Goal: Find specific page/section: Find specific page/section

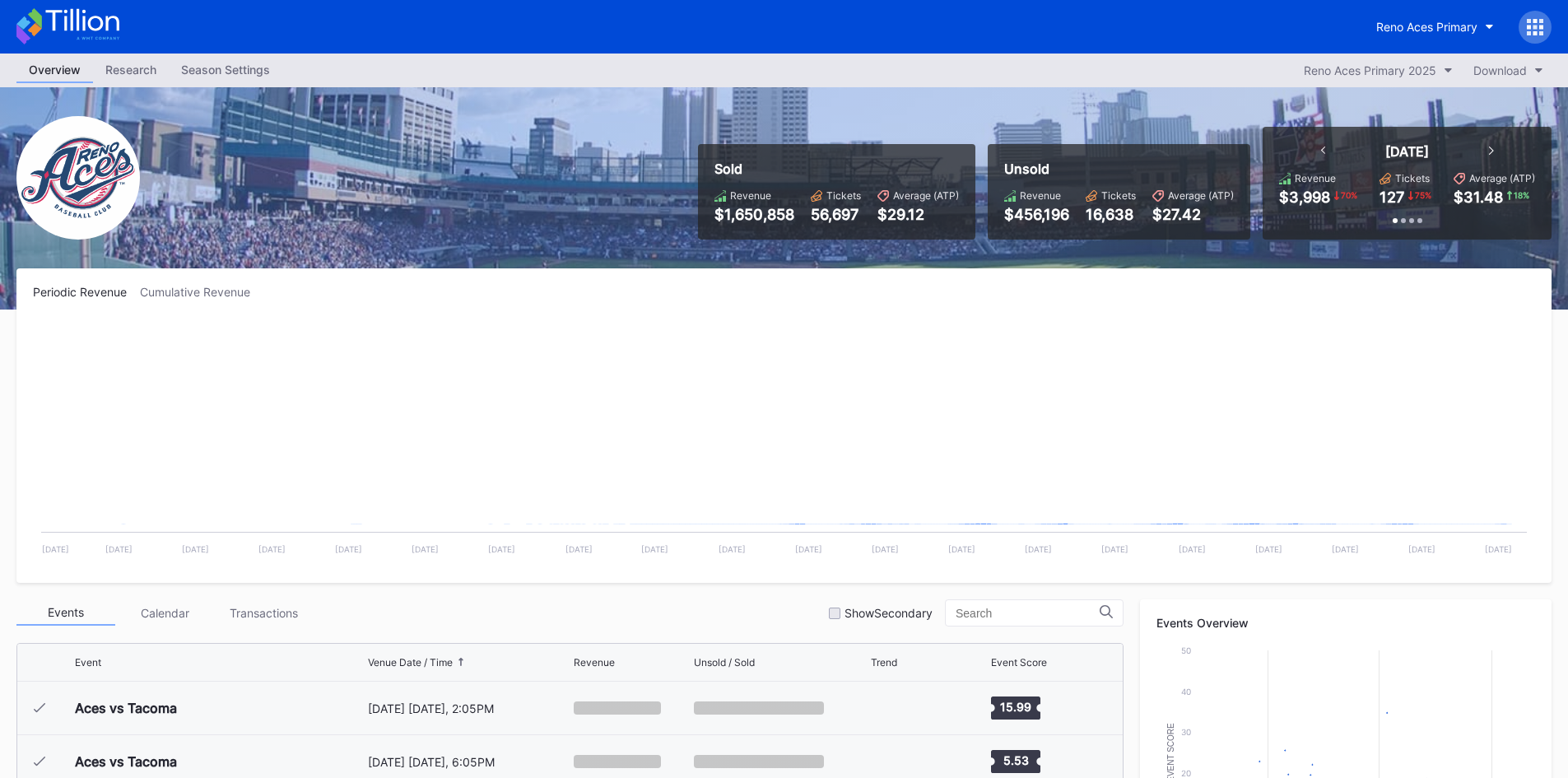
scroll to position [3105, 0]
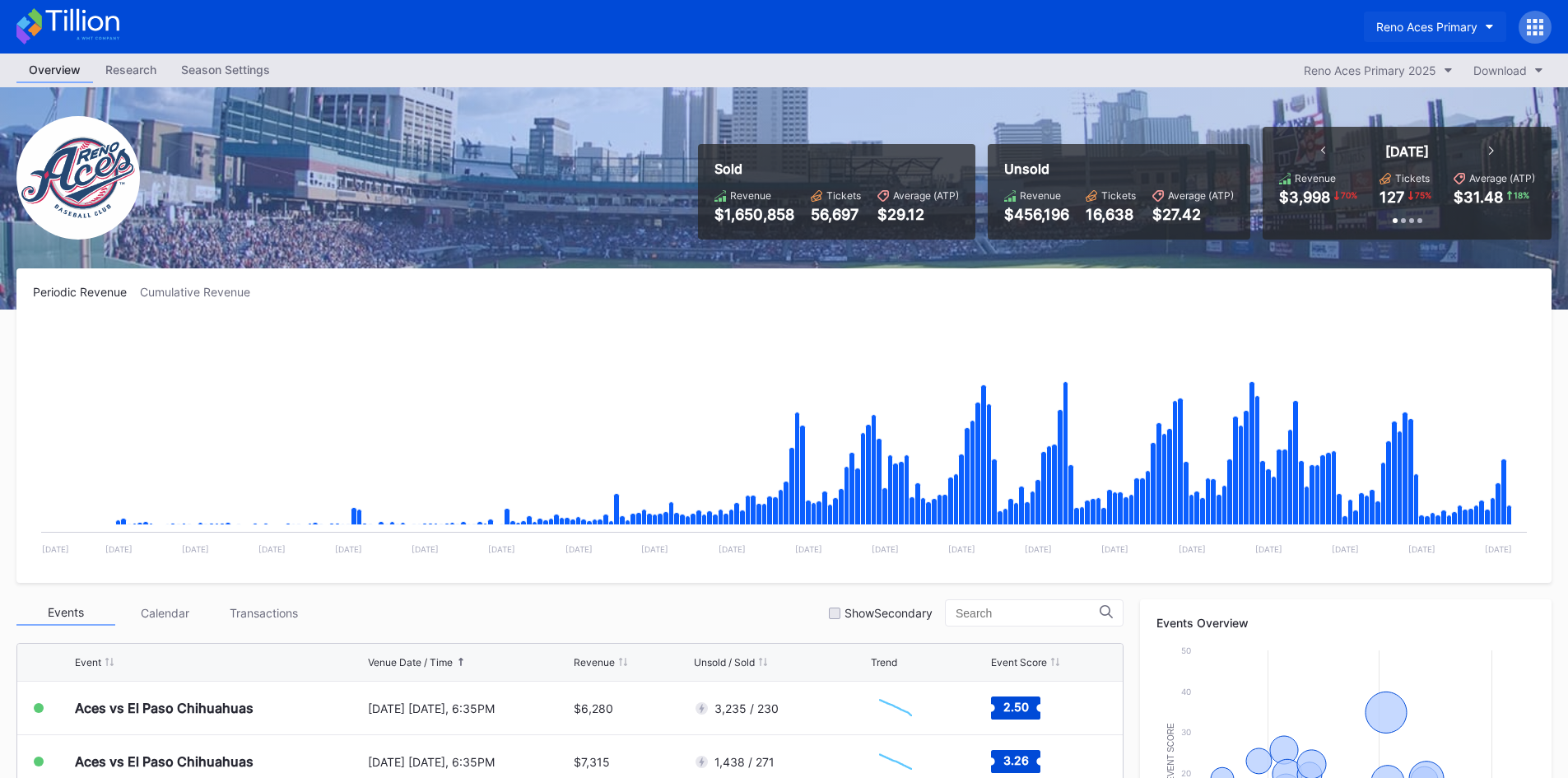
click at [1456, 35] on button "Reno Aces Primary" at bounding box center [1435, 27] width 143 height 30
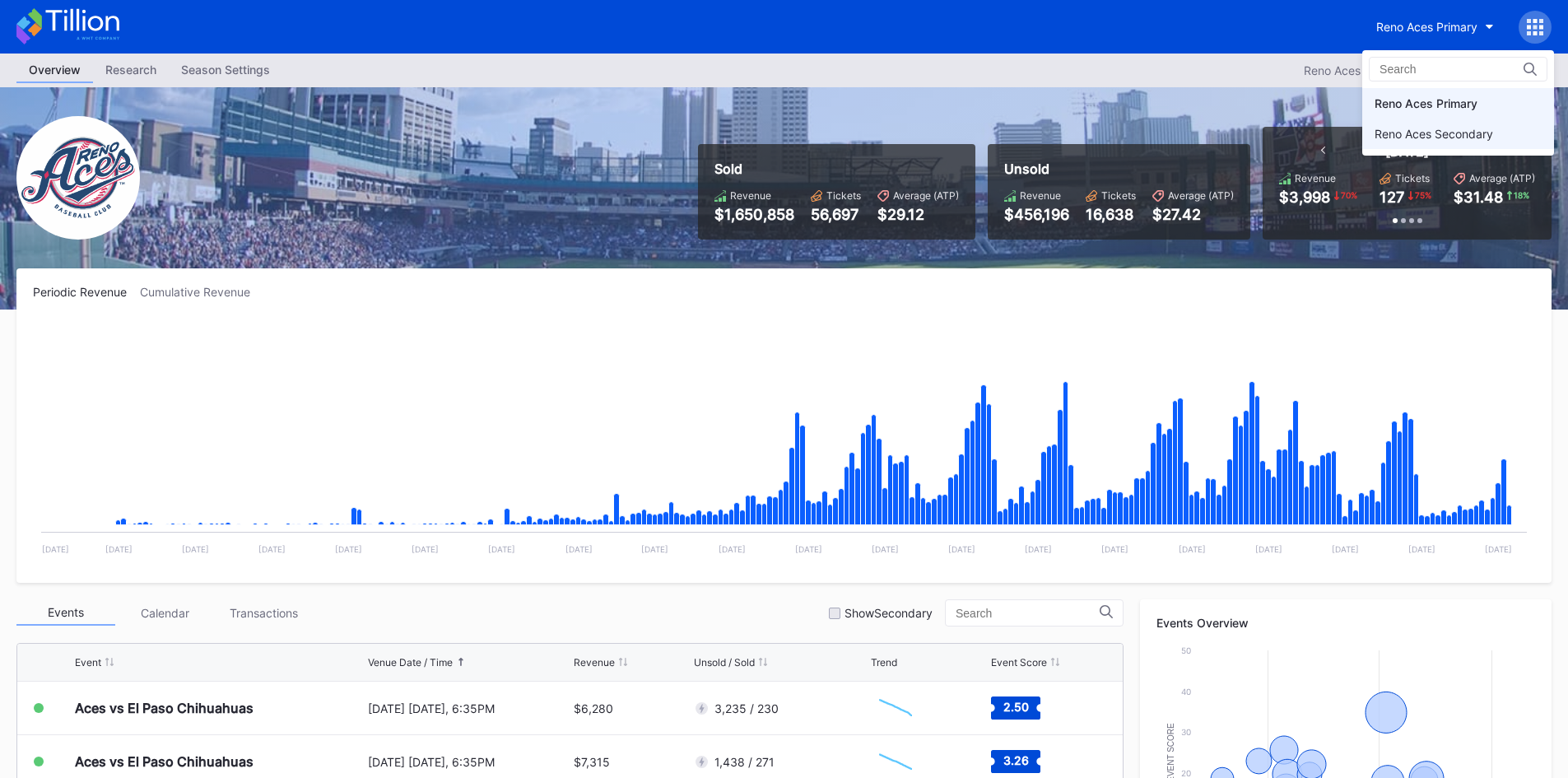
click at [1451, 139] on div "Reno Aces Secondary" at bounding box center [1434, 134] width 119 height 14
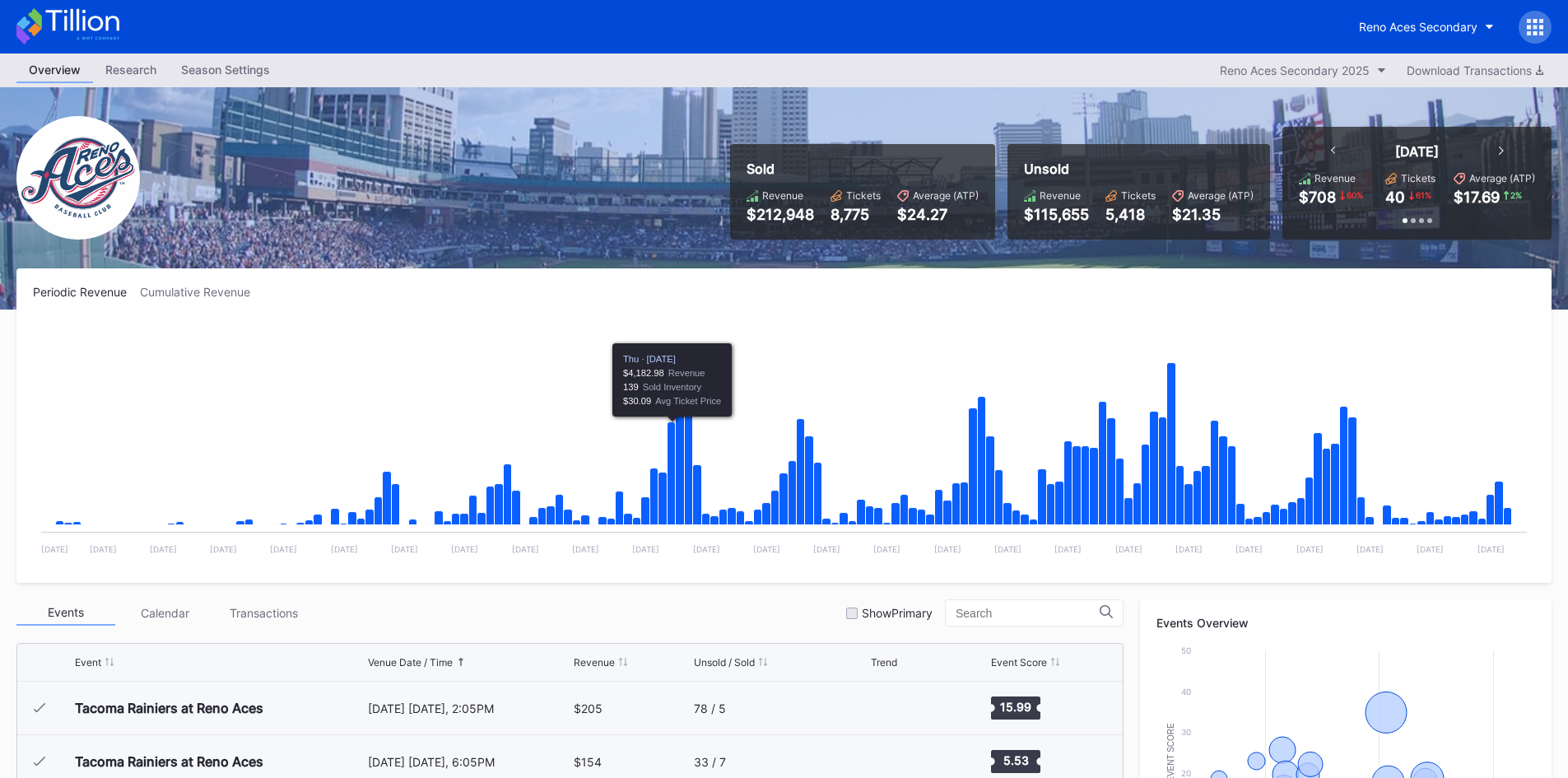
scroll to position [3159, 0]
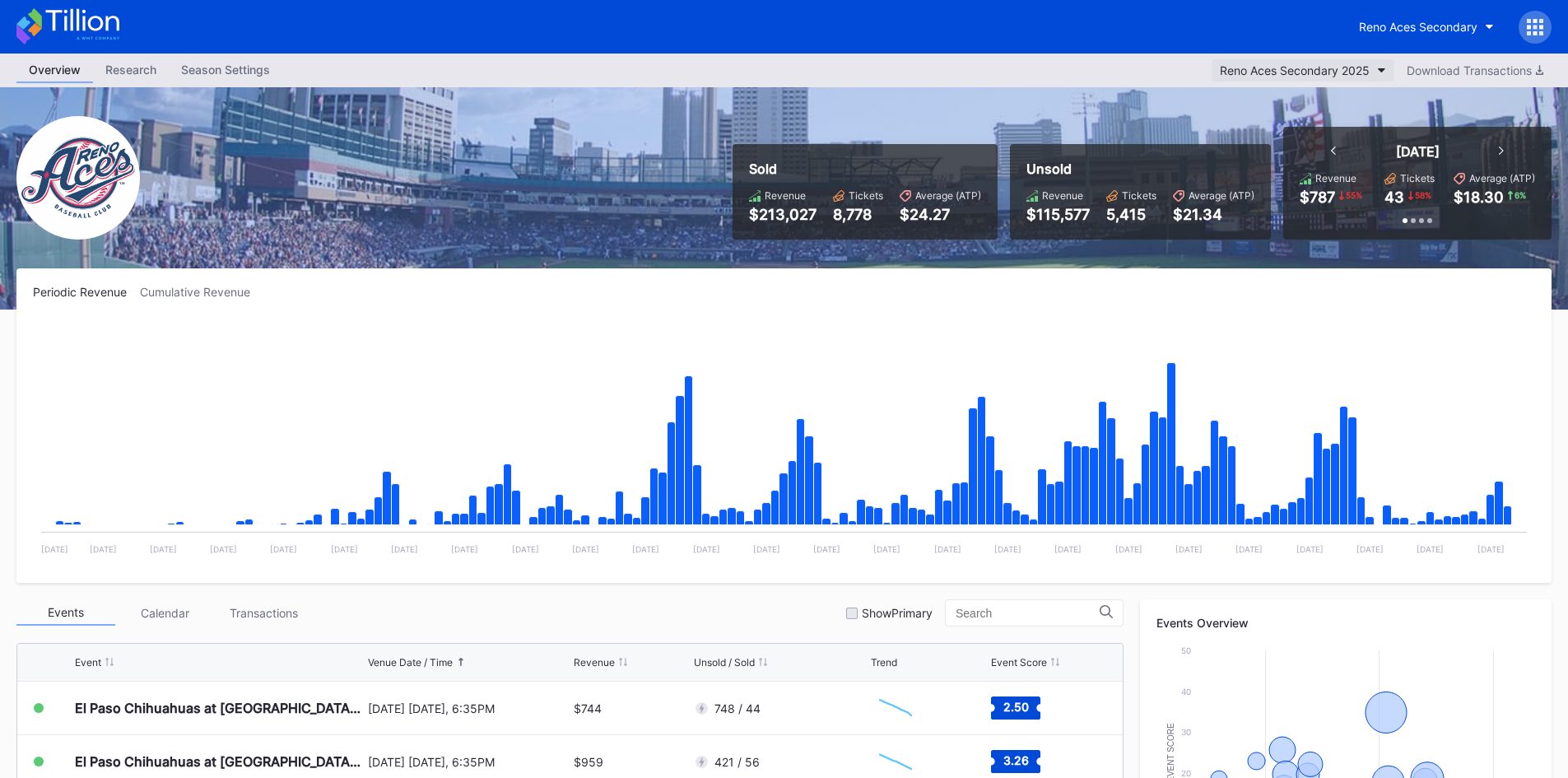
click at [1321, 71] on div "Reno Aces Secondary 2025" at bounding box center [1295, 70] width 149 height 14
click at [1404, 37] on button "Reno Aces Secondary" at bounding box center [1426, 27] width 159 height 30
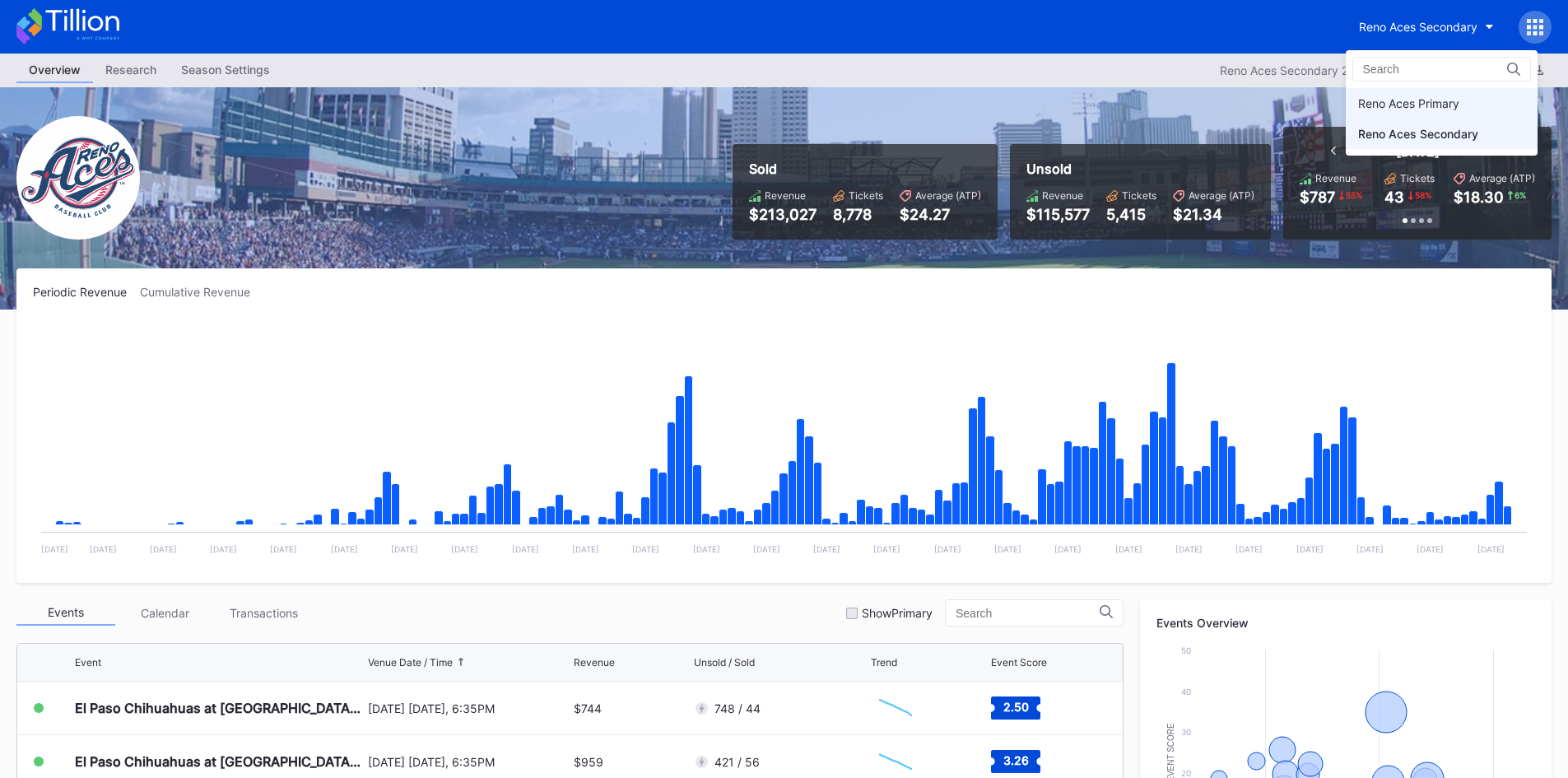
click at [1396, 89] on div "Reno Aces Primary" at bounding box center [1441, 103] width 192 height 30
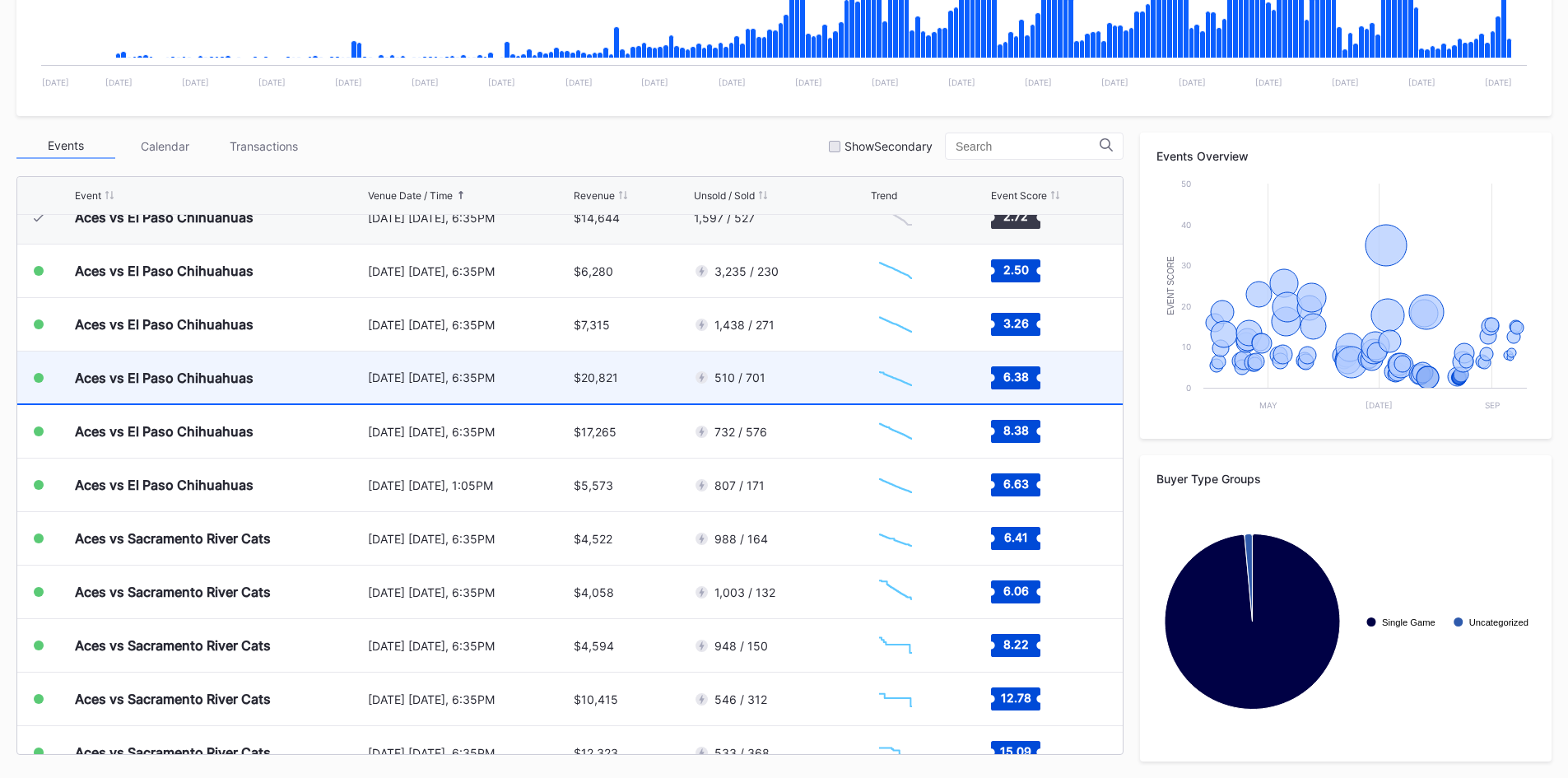
scroll to position [3105, 0]
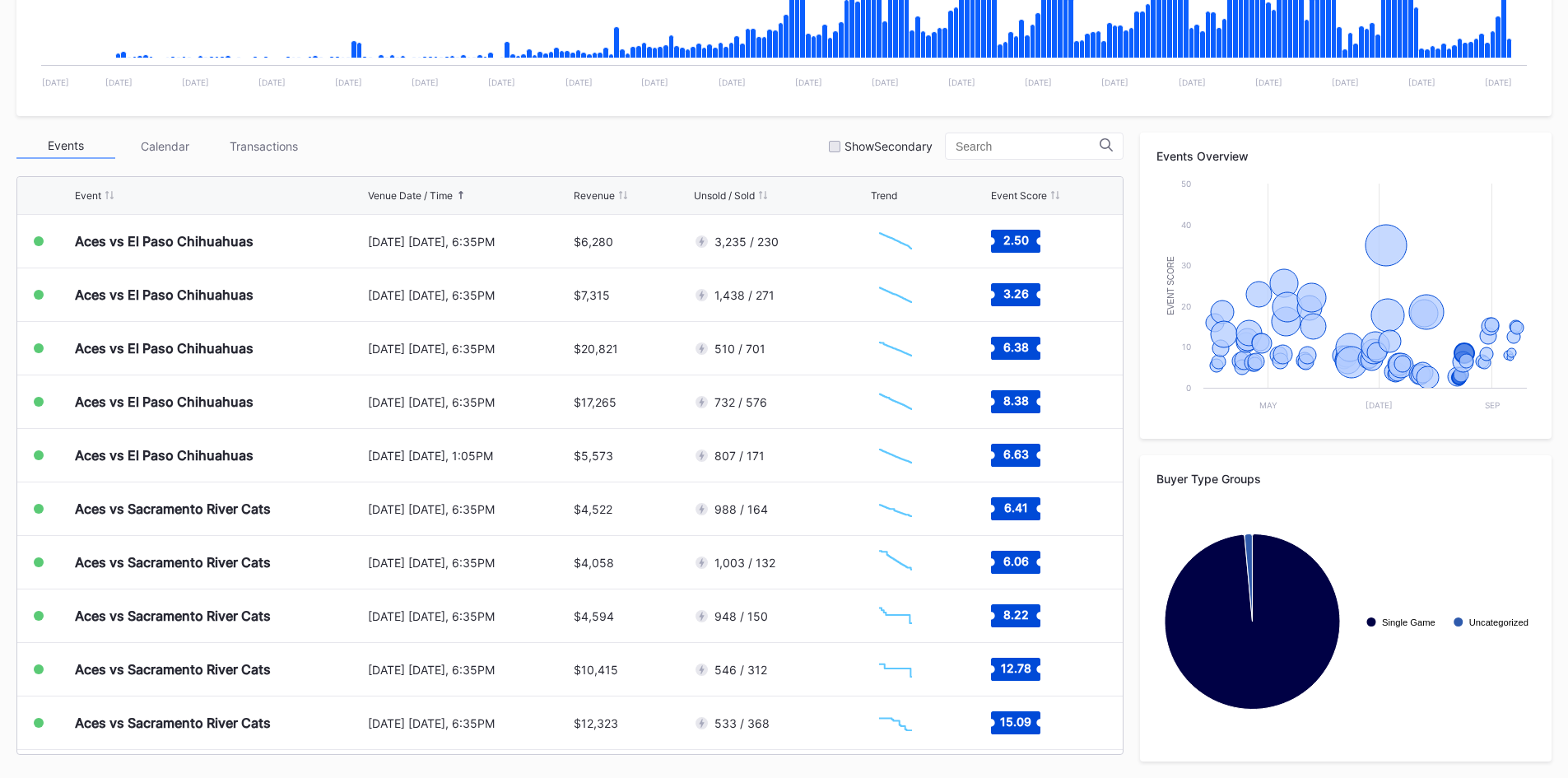
click at [655, 145] on div "Events Calendar Transactions Show Secondary" at bounding box center [570, 147] width 1107 height 28
click at [631, 140] on div "Events Calendar Transactions Show Secondary" at bounding box center [570, 147] width 1107 height 28
drag, startPoint x: 610, startPoint y: 129, endPoint x: 643, endPoint y: 169, distance: 51.9
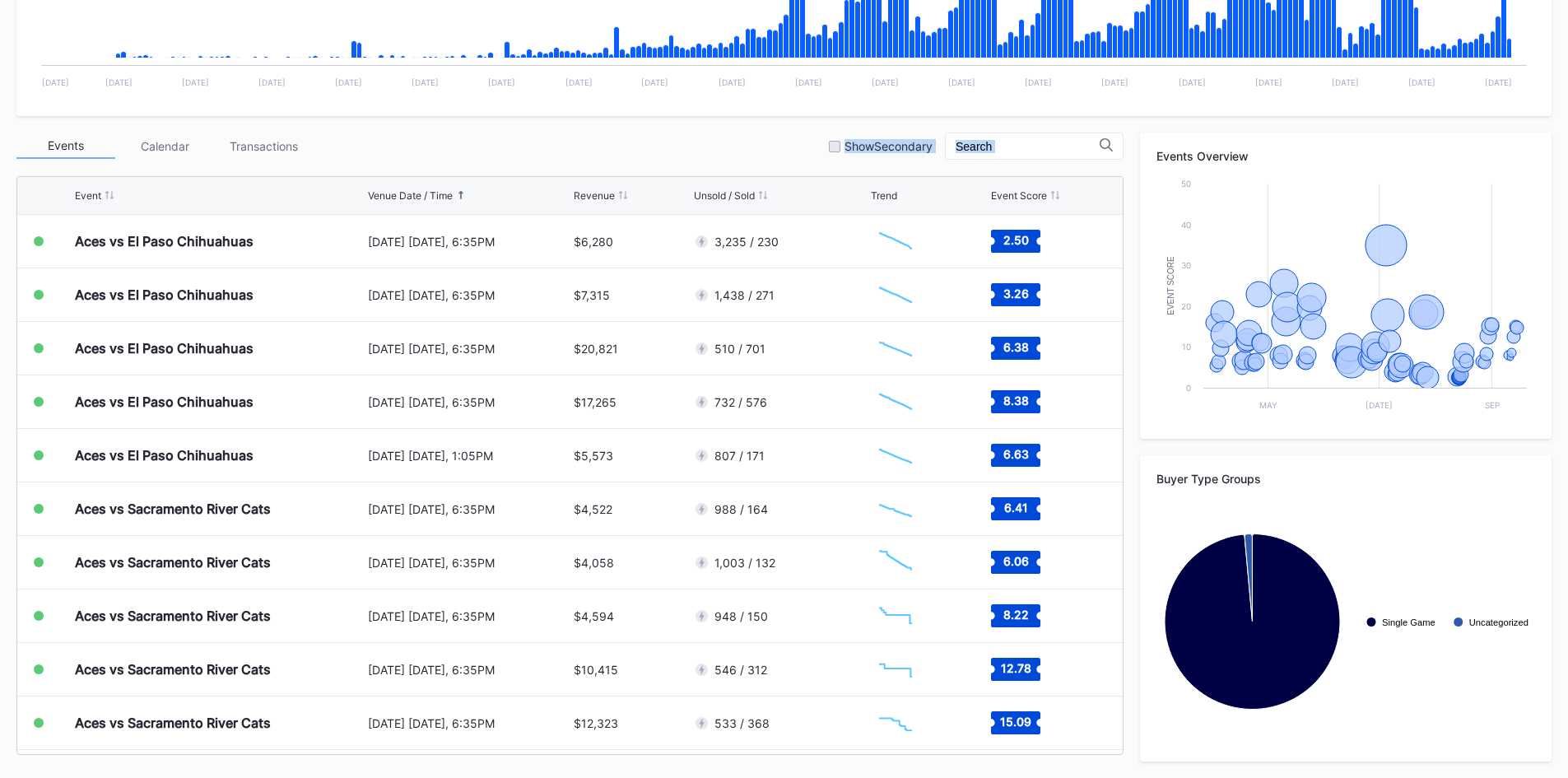
click at [643, 169] on div "Periodic Revenue Cumulative Revenue Created with Highcharts 11.2.0 Chart title …" at bounding box center [784, 289] width 1568 height 977
click at [643, 169] on div "Event Venue Date / Time Revenue Unsold / Sold Trend Event Score Aces vs Tacoma …" at bounding box center [570, 461] width 1107 height 587
drag, startPoint x: 643, startPoint y: 169, endPoint x: 563, endPoint y: 100, distance: 105.6
click at [563, 100] on div "Periodic Revenue Cumulative Revenue Created with Highcharts 11.2.0 Chart title …" at bounding box center [784, 289] width 1568 height 977
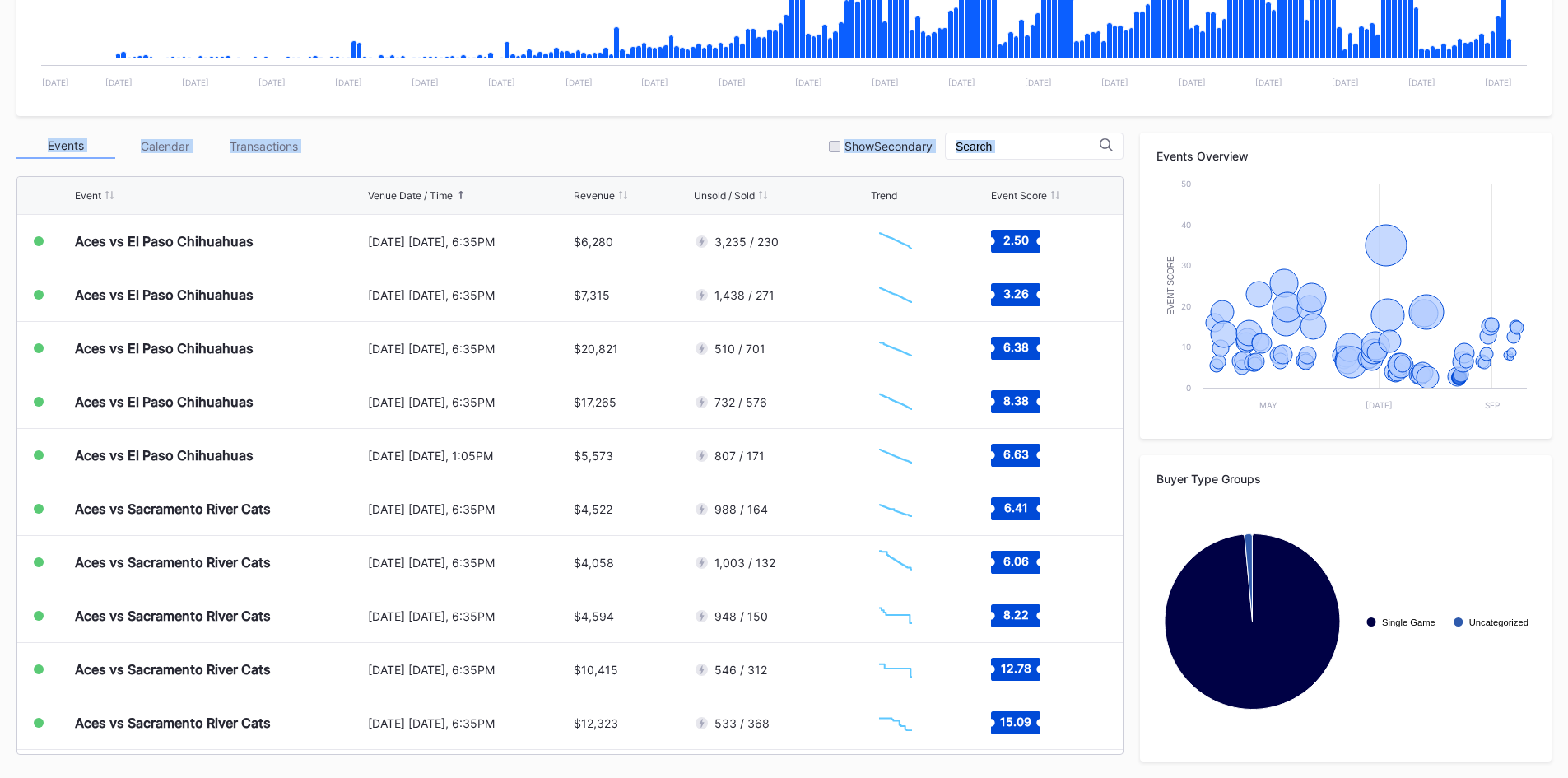
drag, startPoint x: 563, startPoint y: 100, endPoint x: 615, endPoint y: 162, distance: 80.9
click at [615, 162] on div "Periodic Revenue Cumulative Revenue Created with Highcharts 11.2.0 Chart title …" at bounding box center [784, 289] width 1568 height 977
click at [615, 162] on div "Events Calendar Transactions Show Secondary Event Venue Date / Time Revenue Uns…" at bounding box center [570, 444] width 1107 height 623
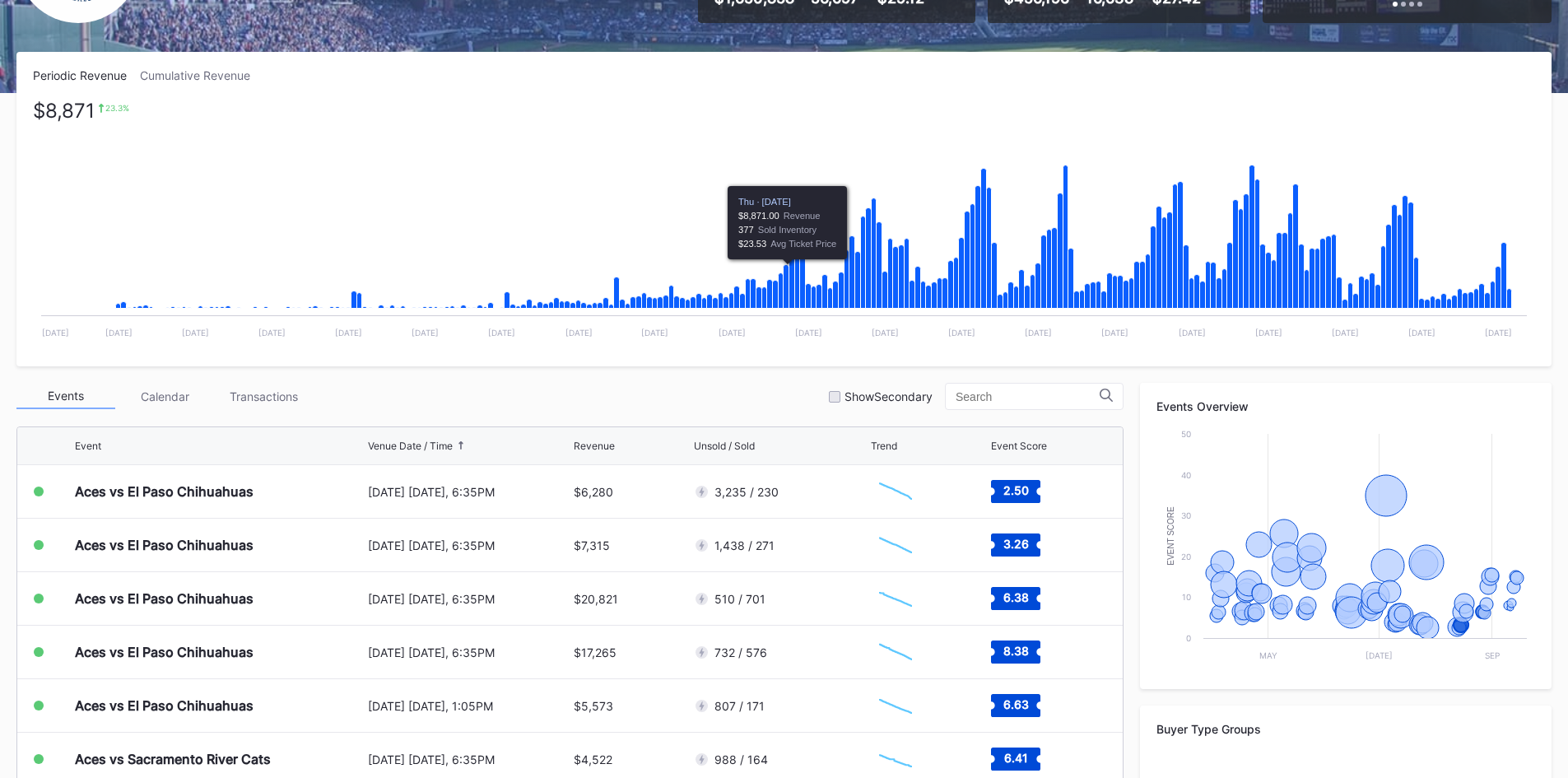
scroll to position [55, 0]
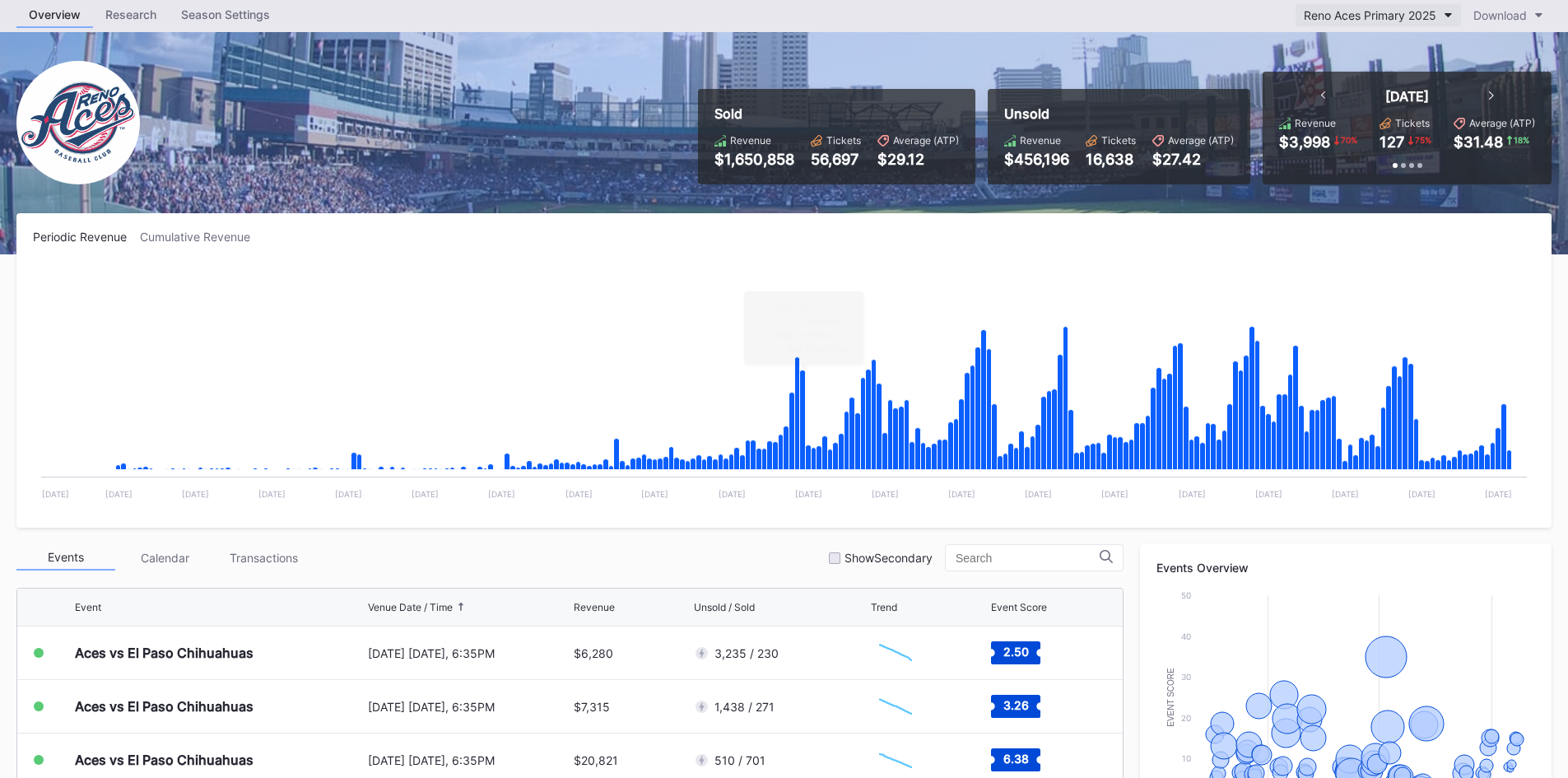
click at [1331, 23] on button "Reno Aces Primary 2025" at bounding box center [1378, 15] width 165 height 23
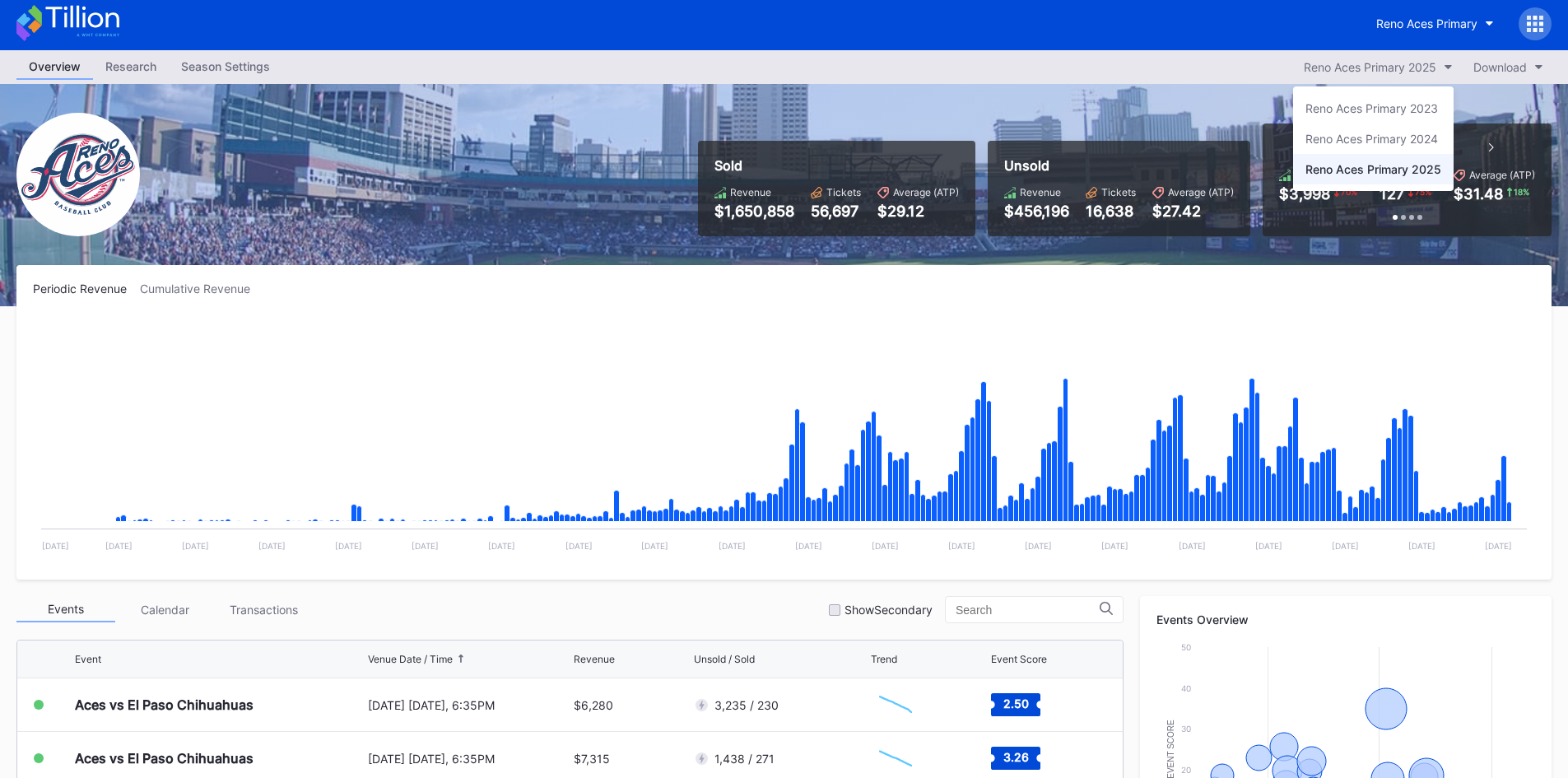
scroll to position [0, 0]
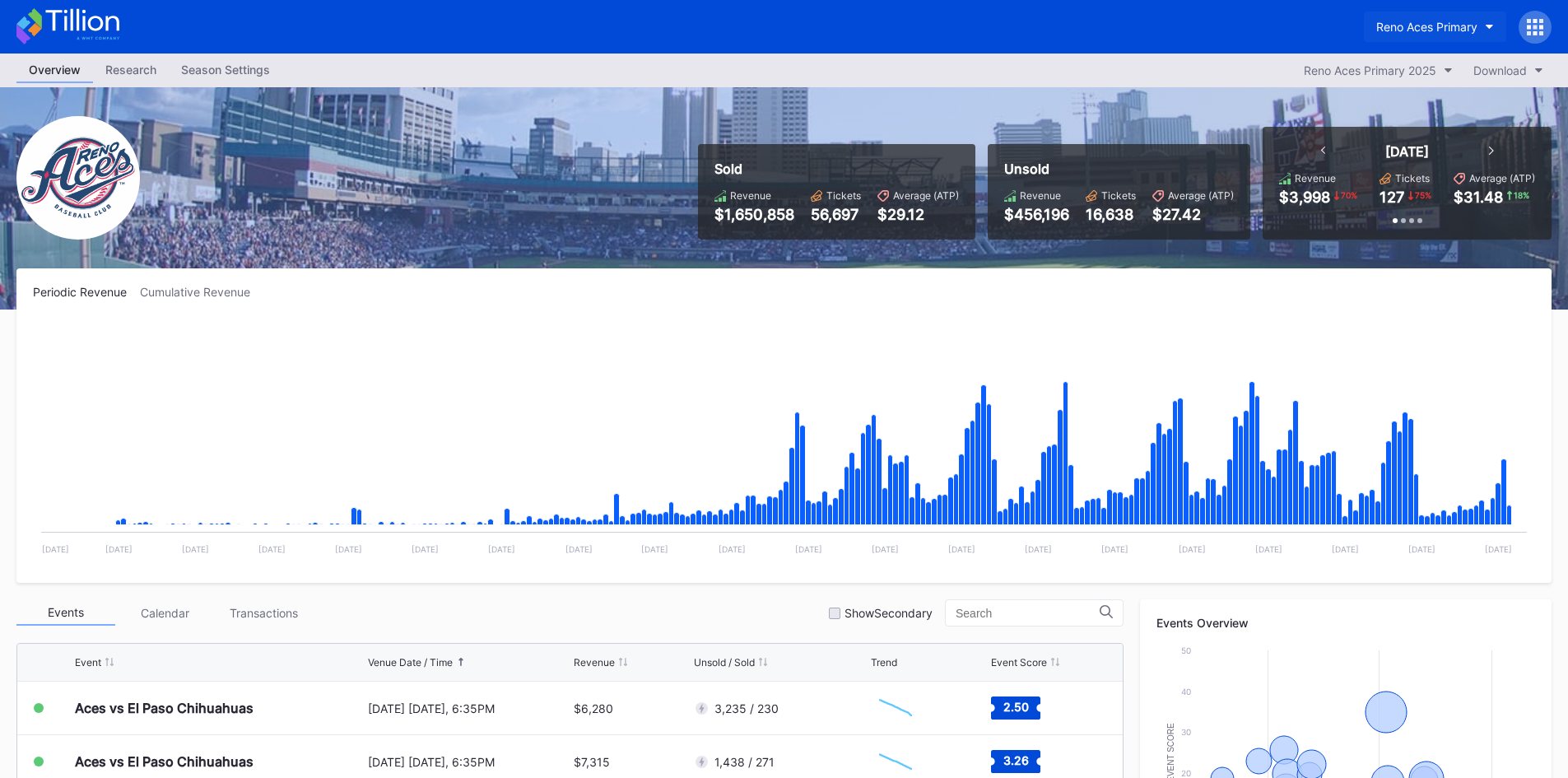
click at [1413, 17] on button "Reno Aces Primary" at bounding box center [1435, 27] width 143 height 30
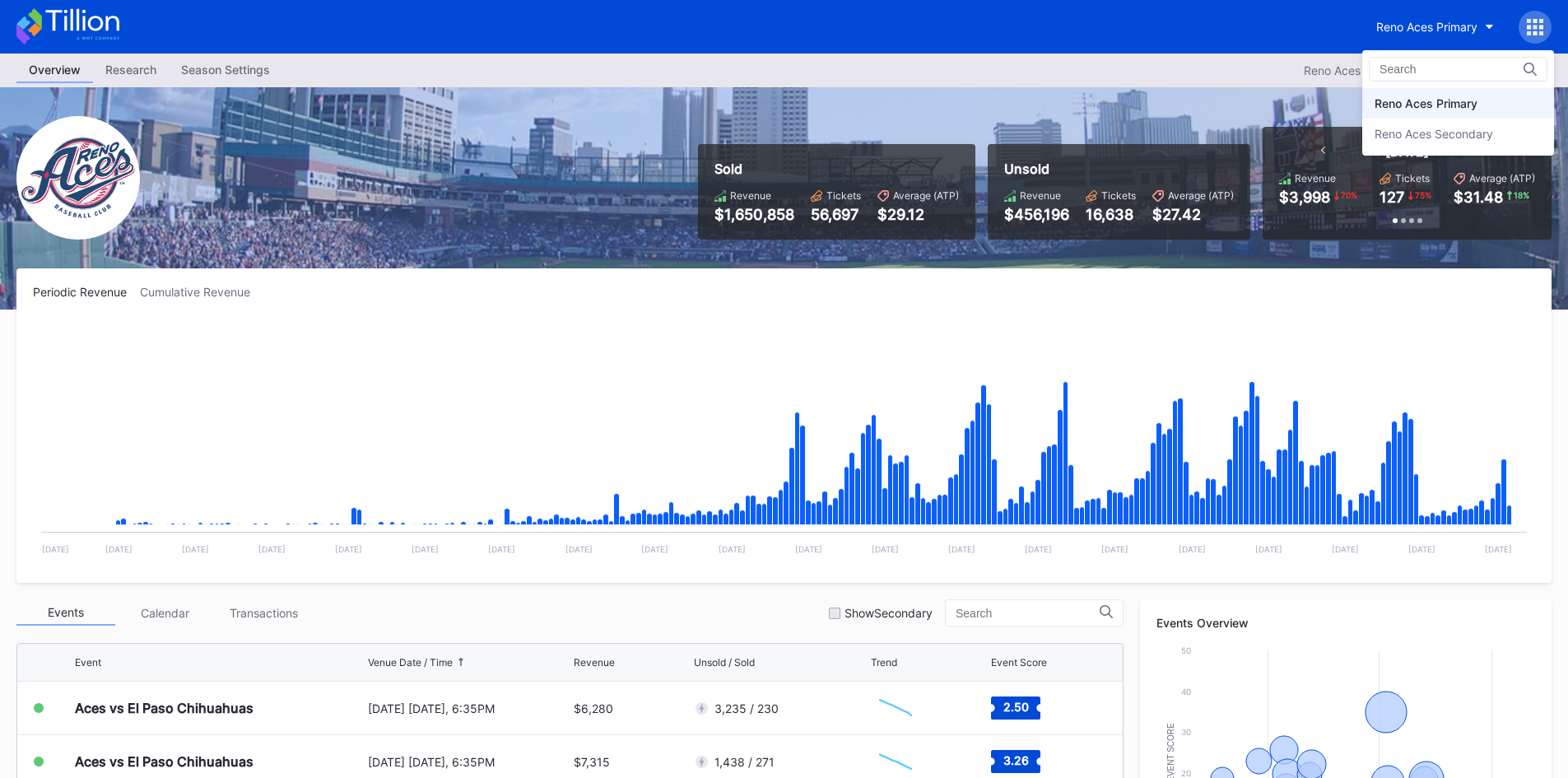
click at [1386, 115] on div "Reno Aces Primary" at bounding box center [1458, 103] width 192 height 30
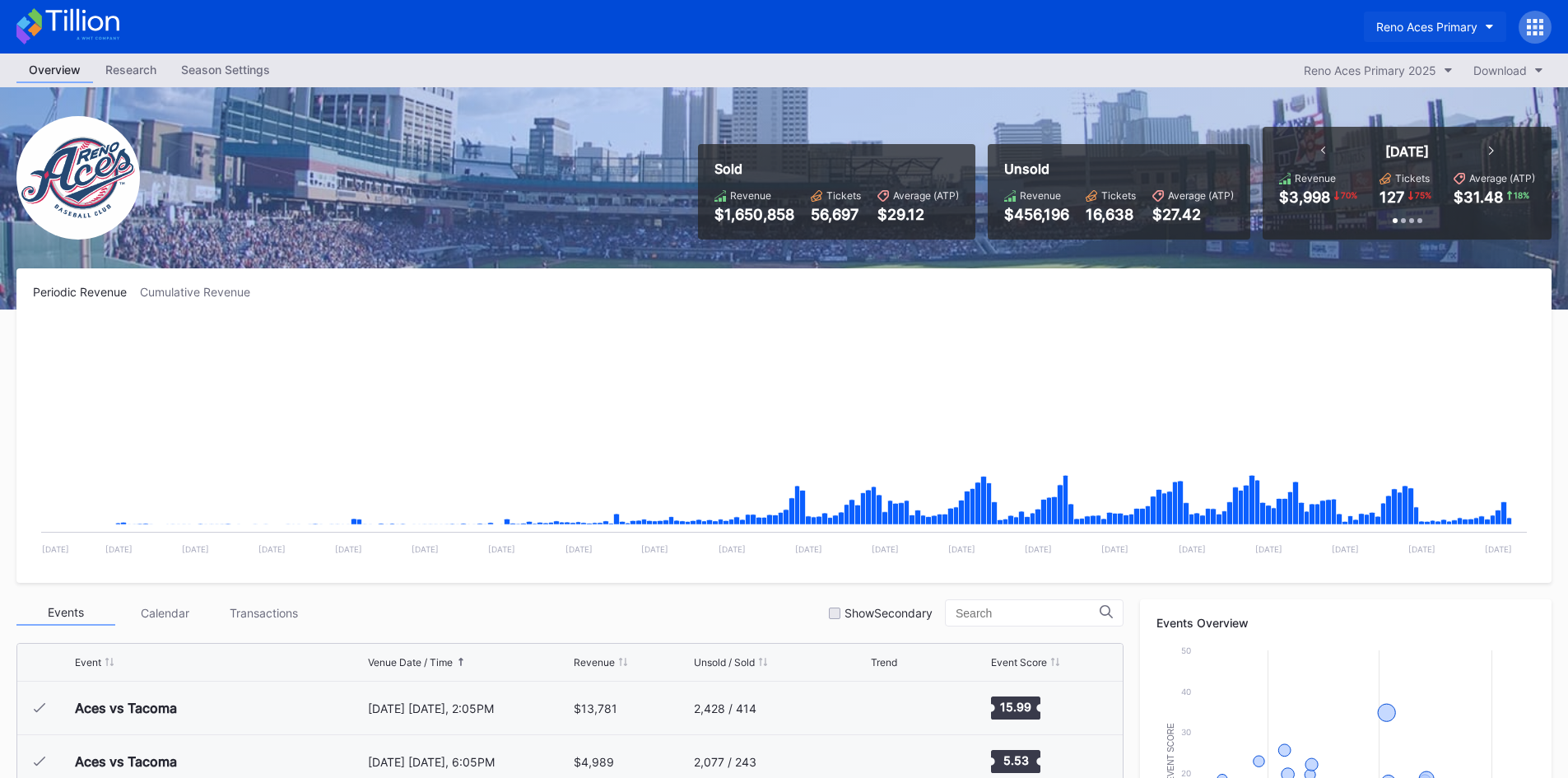
scroll to position [3105, 0]
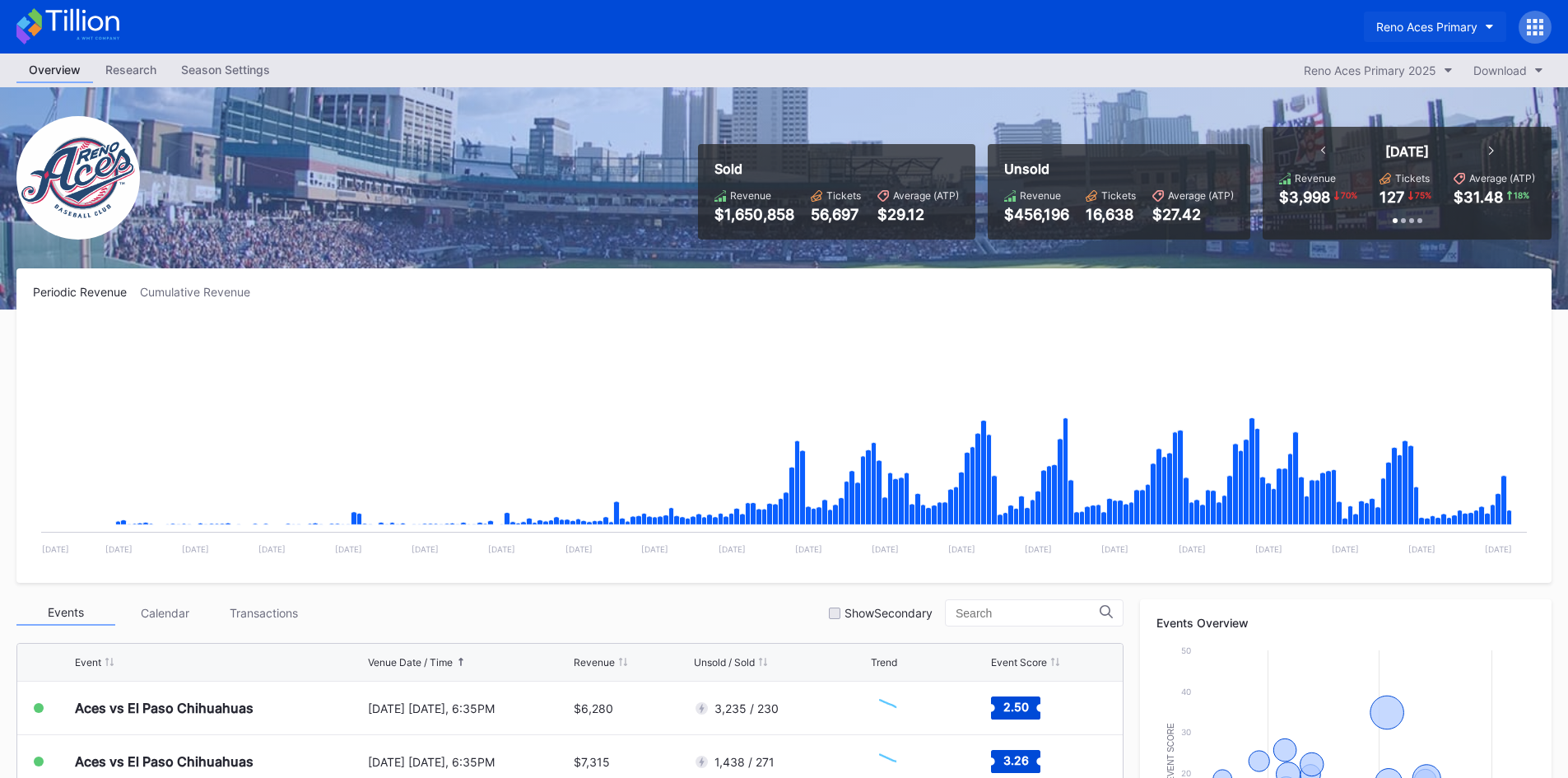
click at [1388, 24] on div "Reno Aces Primary" at bounding box center [1426, 27] width 101 height 14
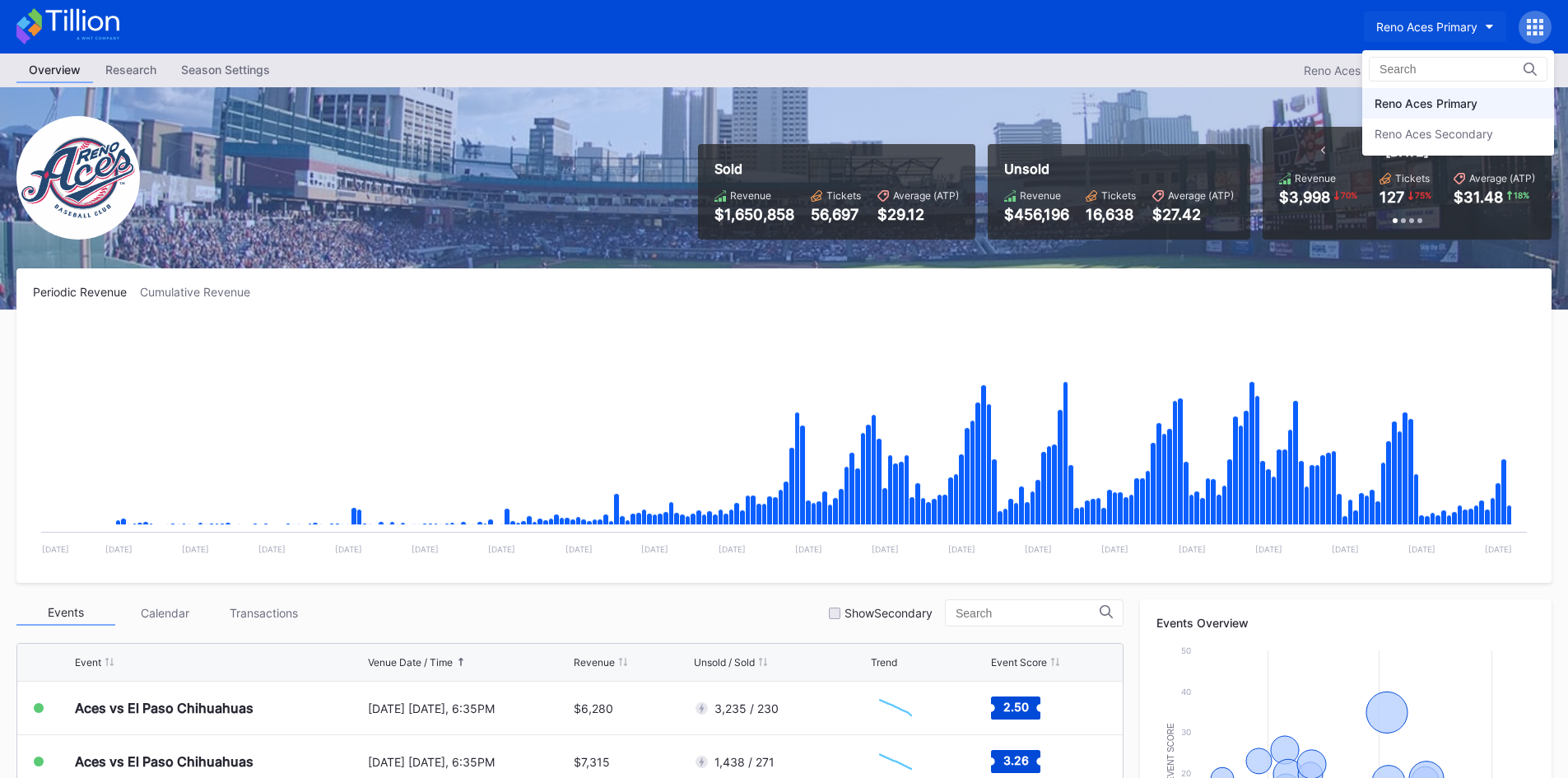
click at [1388, 128] on div "Reno Aces Secondary" at bounding box center [1434, 134] width 119 height 14
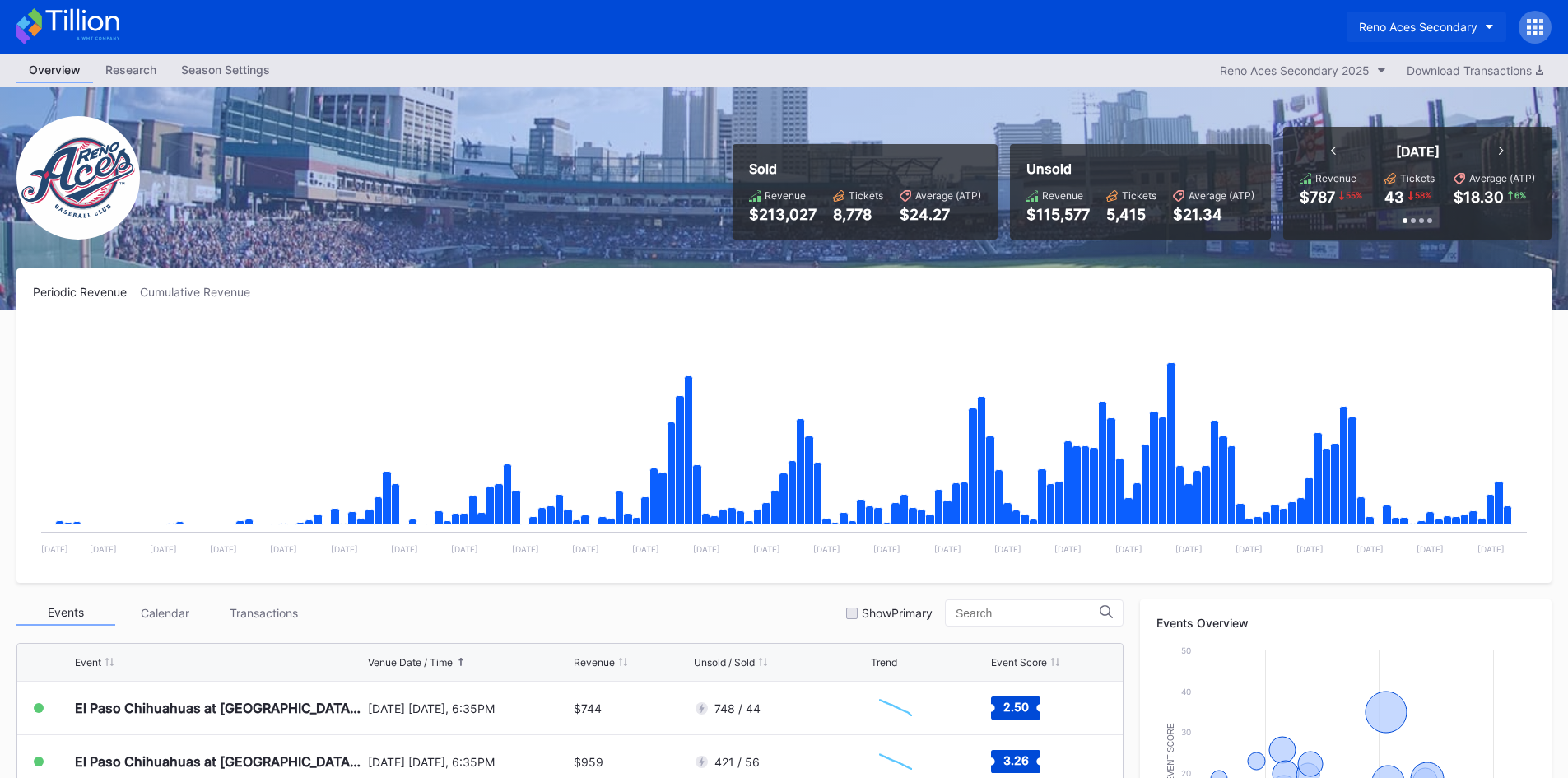
click at [1416, 19] on button "Reno Aces Secondary" at bounding box center [1426, 27] width 159 height 30
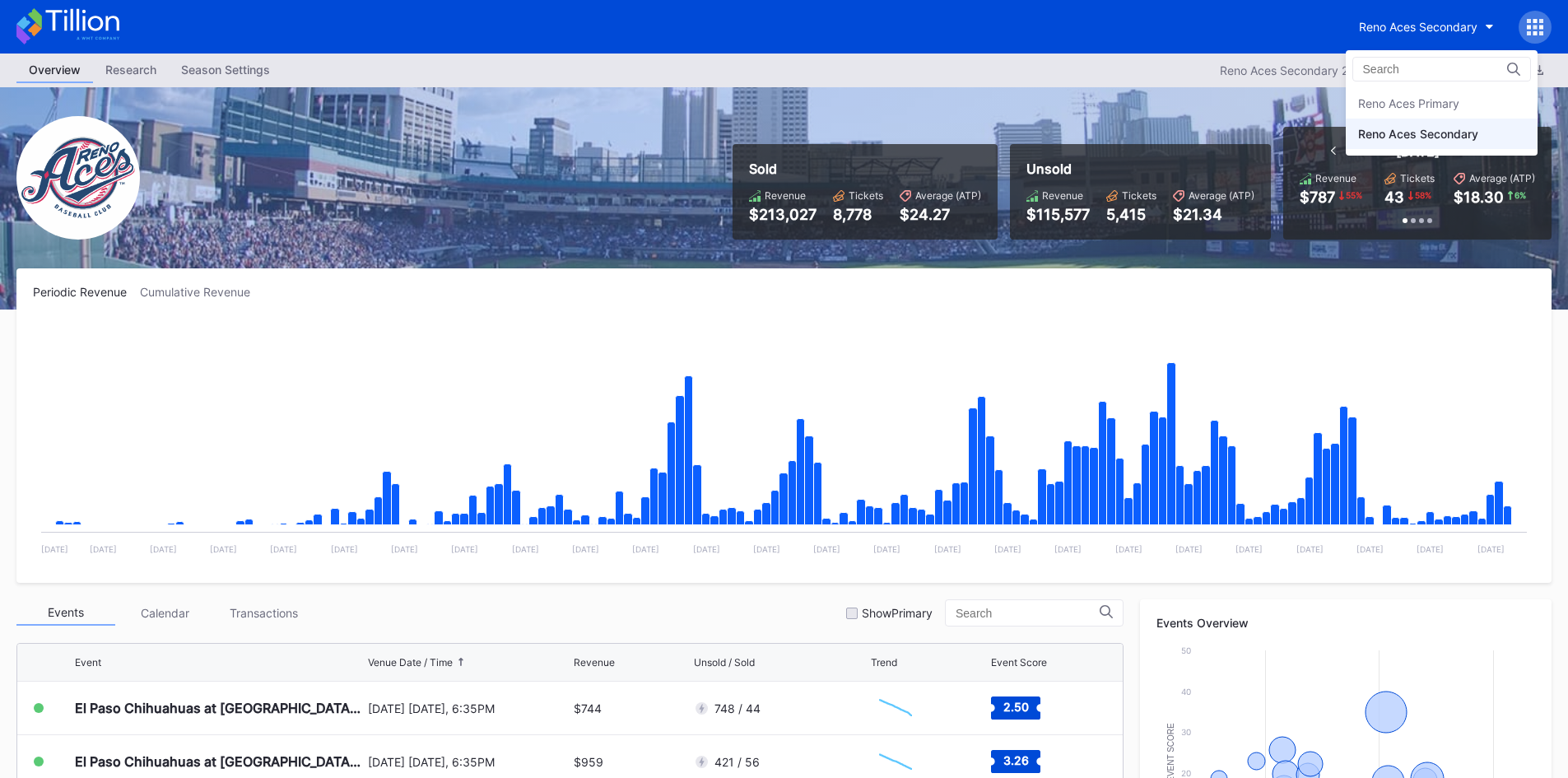
click at [1393, 102] on div "Reno Aces Primary" at bounding box center [1409, 103] width 101 height 14
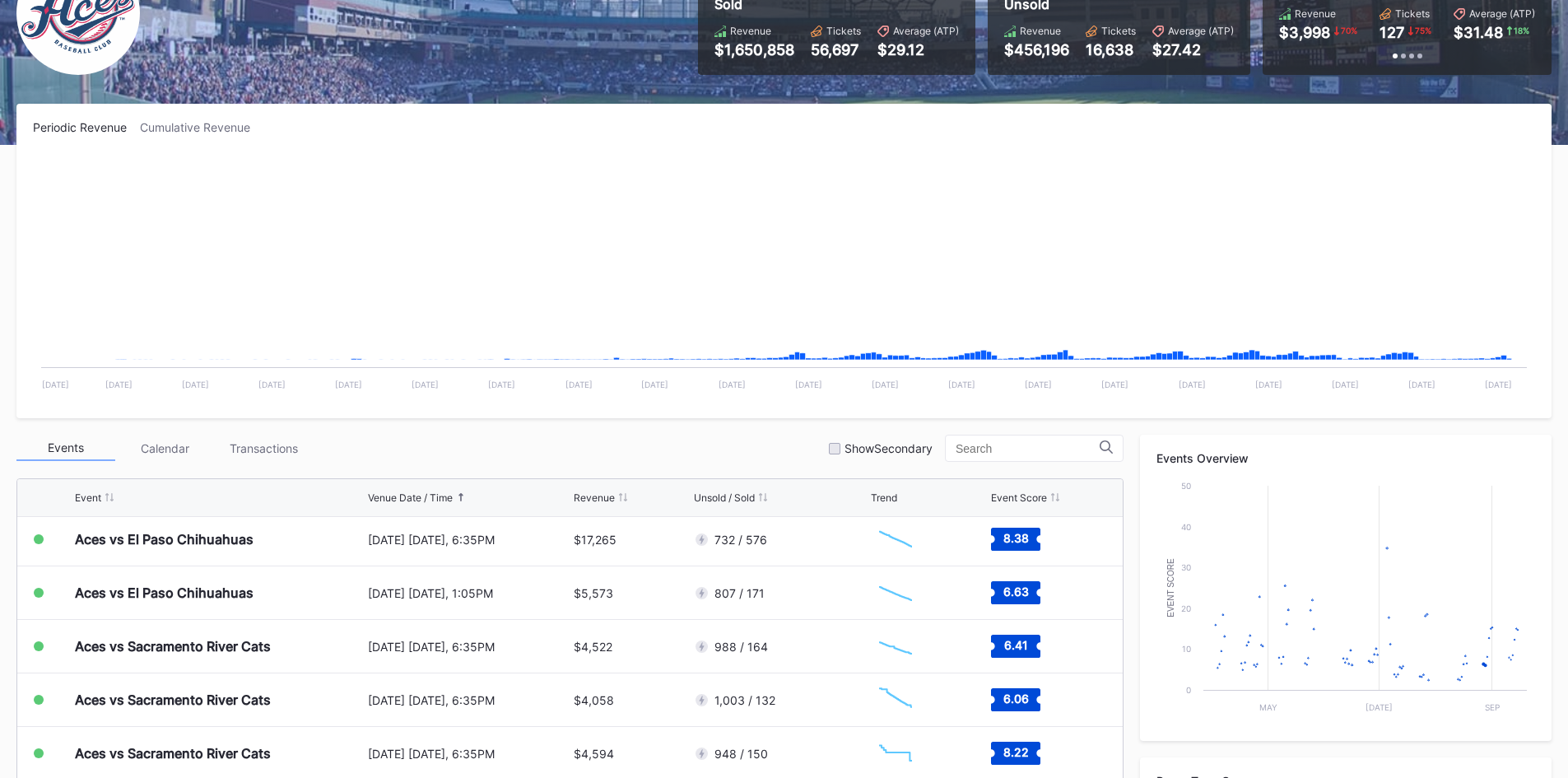
scroll to position [3188, 0]
